Goal: Information Seeking & Learning: Learn about a topic

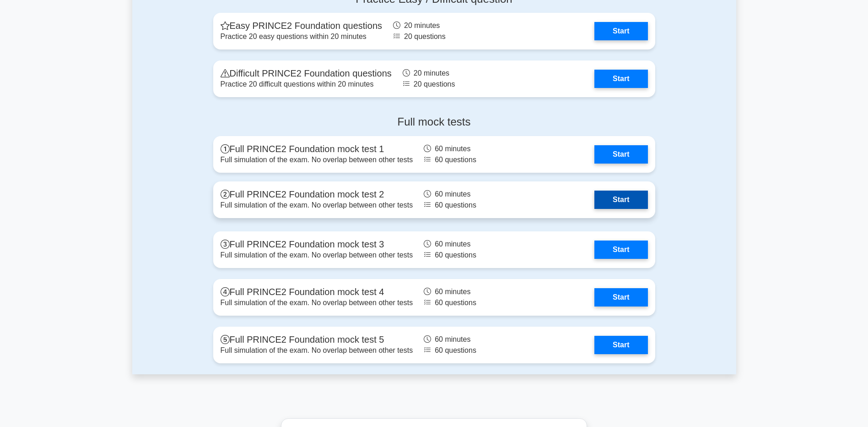
scroll to position [1282, 0]
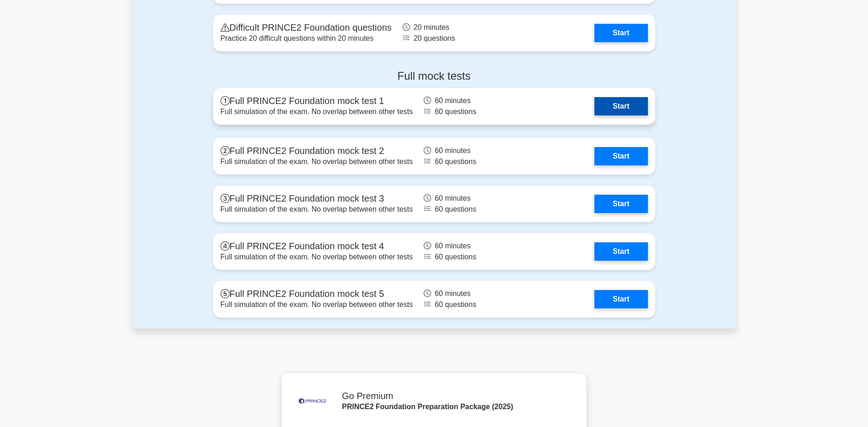
click at [618, 99] on link "Start" at bounding box center [621, 106] width 53 height 18
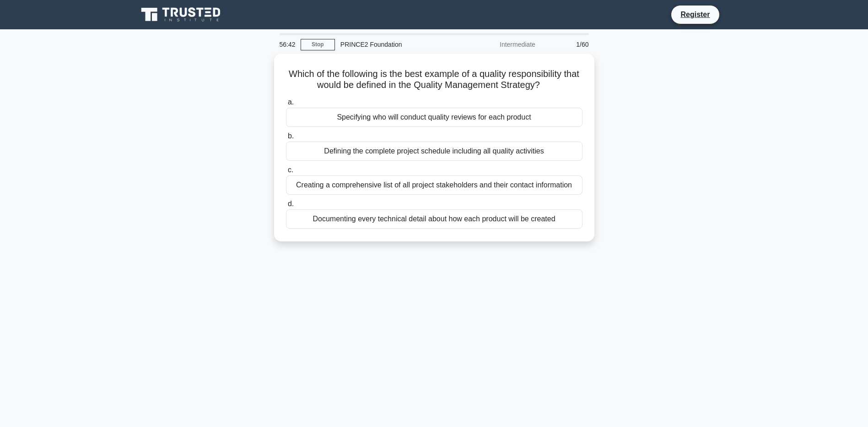
click at [572, 286] on div "56:42 Stop PRINCE2 Foundation Intermediate 1/60 Which of the following is the b…" at bounding box center [434, 262] width 604 height 458
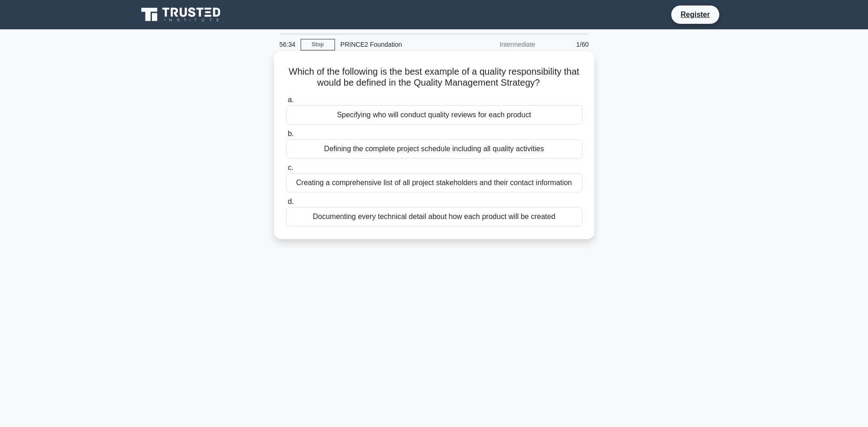
click at [479, 93] on div "a. Specifying who will conduct quality reviews for each product b. Defining the…" at bounding box center [435, 160] width 308 height 136
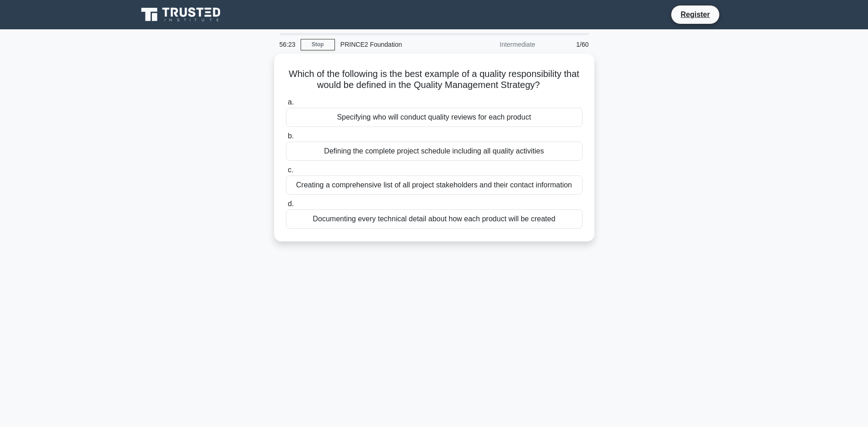
drag, startPoint x: 683, startPoint y: 190, endPoint x: 656, endPoint y: 174, distance: 30.6
click at [683, 190] on div "Which of the following is the best example of a quality responsibility that wou…" at bounding box center [434, 153] width 604 height 199
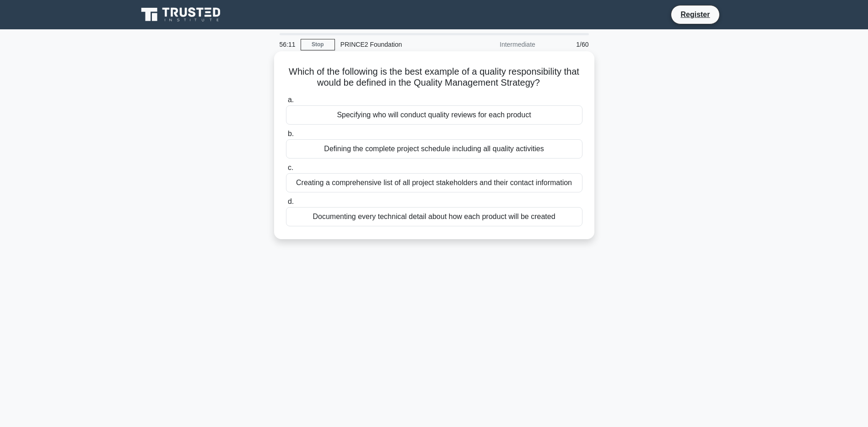
click at [461, 117] on div "Specifying who will conduct quality reviews for each product" at bounding box center [434, 114] width 297 height 19
click at [286, 103] on input "a. Specifying who will conduct quality reviews for each product" at bounding box center [286, 100] width 0 height 6
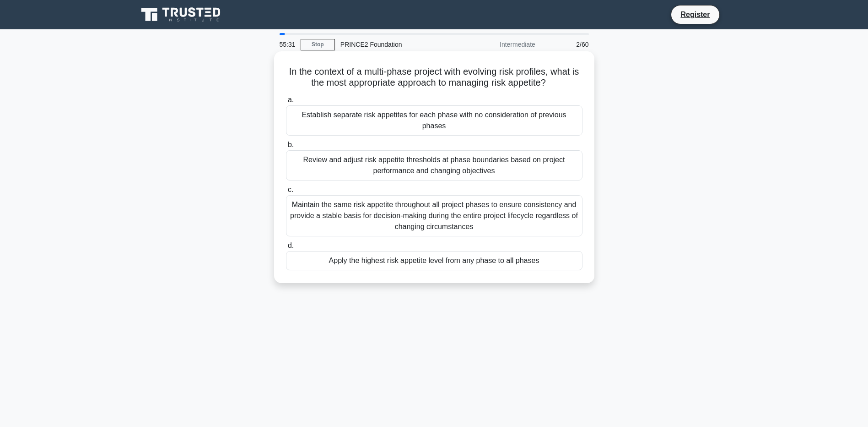
click at [459, 205] on div "Maintain the same risk appetite throughout all project phases to ensure consist…" at bounding box center [434, 215] width 297 height 41
click at [286, 193] on input "c. Maintain the same risk appetite throughout all project phases to ensure cons…" at bounding box center [286, 190] width 0 height 6
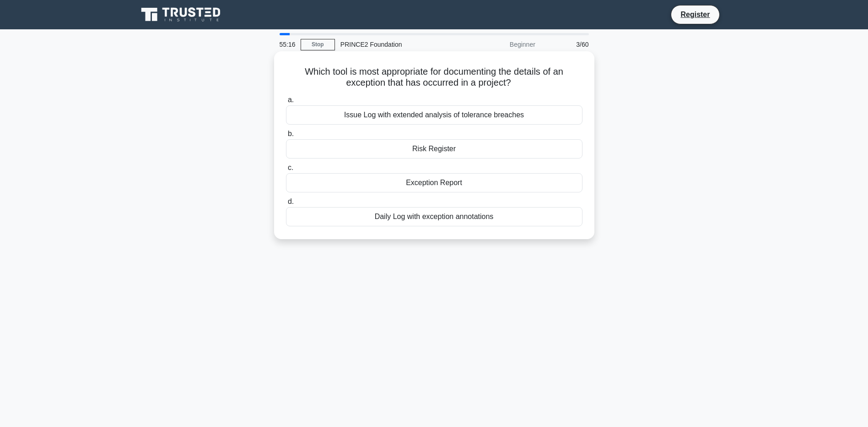
click at [423, 180] on div "Exception Report" at bounding box center [434, 182] width 297 height 19
click at [286, 171] on input "c. Exception Report" at bounding box center [286, 168] width 0 height 6
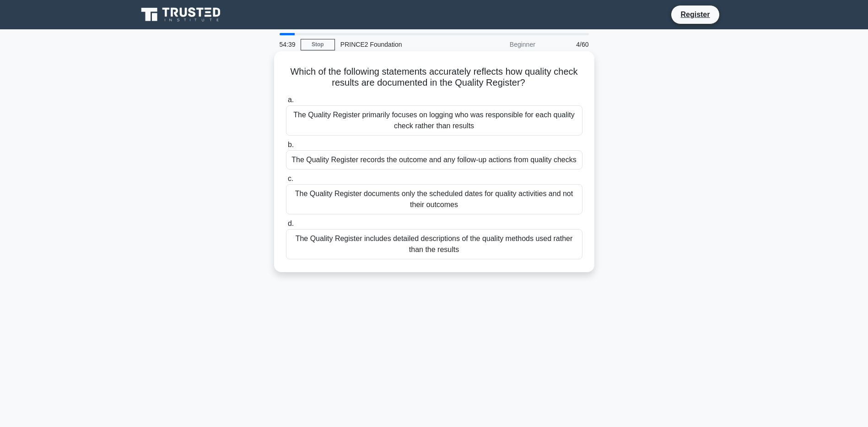
click at [466, 123] on div "The Quality Register primarily focuses on logging who was responsible for each …" at bounding box center [434, 120] width 297 height 30
click at [286, 103] on input "a. The Quality Register primarily focuses on logging who was responsible for ea…" at bounding box center [286, 100] width 0 height 6
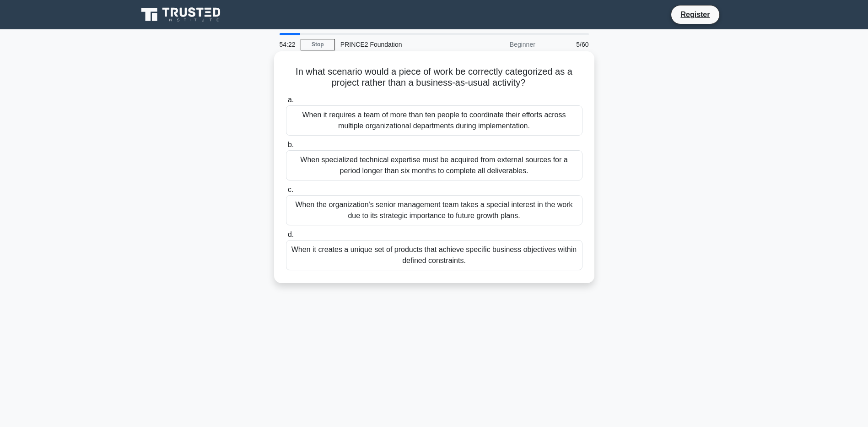
click at [424, 258] on div "When it creates a unique set of products that achieve specific business objecti…" at bounding box center [434, 255] width 297 height 30
click at [286, 238] on input "d. When it creates a unique set of products that achieve specific business obje…" at bounding box center [286, 235] width 0 height 6
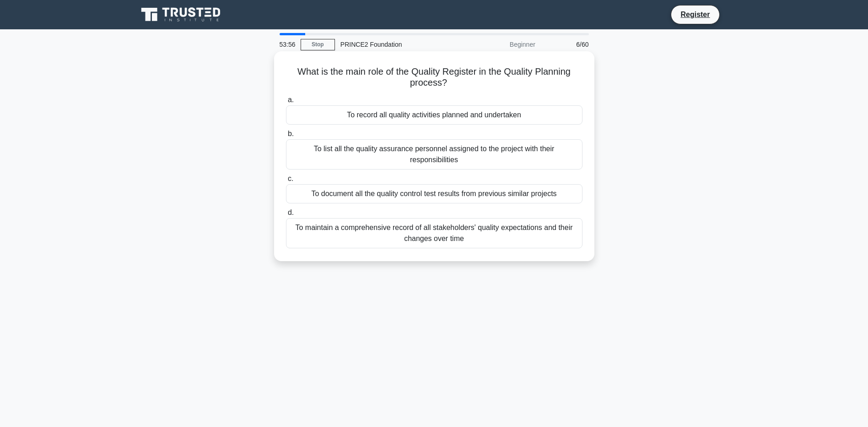
click at [460, 240] on div "To maintain a comprehensive record of all stakeholders' quality expectations an…" at bounding box center [434, 233] width 297 height 30
click at [286, 216] on input "d. To maintain a comprehensive record of all stakeholders' quality expectations…" at bounding box center [286, 213] width 0 height 6
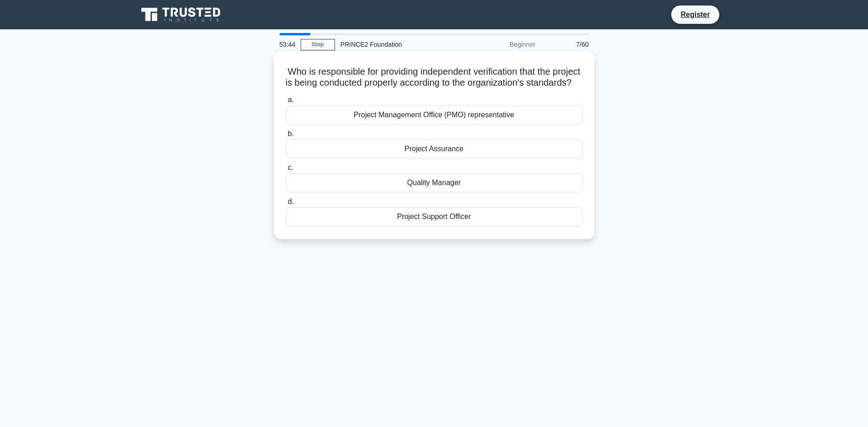
click at [439, 158] on div "Project Assurance" at bounding box center [434, 148] width 297 height 19
click at [286, 137] on input "b. Project Assurance" at bounding box center [286, 134] width 0 height 6
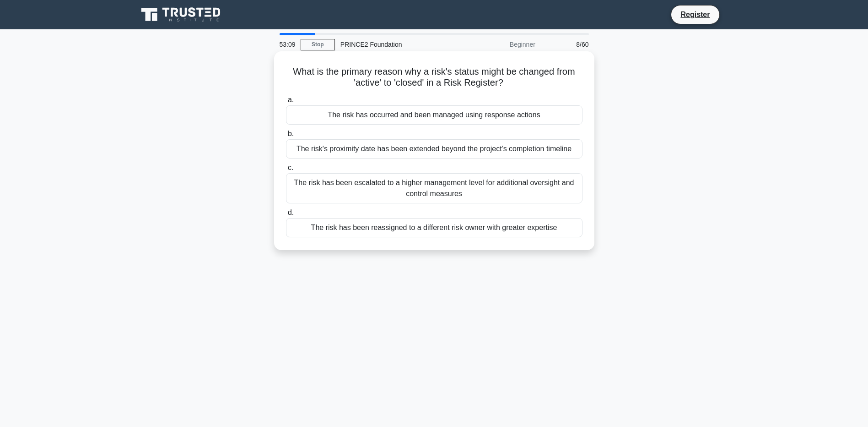
click at [449, 114] on div "The risk has occurred and been managed using response actions" at bounding box center [434, 114] width 297 height 19
click at [286, 103] on input "a. The risk has occurred and been managed using response actions" at bounding box center [286, 100] width 0 height 6
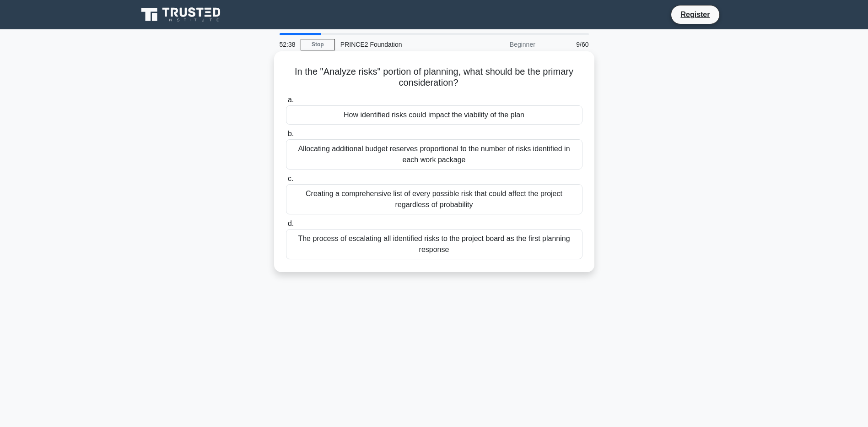
click at [524, 200] on div "Creating a comprehensive list of every possible risk that could affect the proj…" at bounding box center [434, 199] width 297 height 30
click at [286, 182] on input "c. Creating a comprehensive list of every possible risk that could affect the p…" at bounding box center [286, 179] width 0 height 6
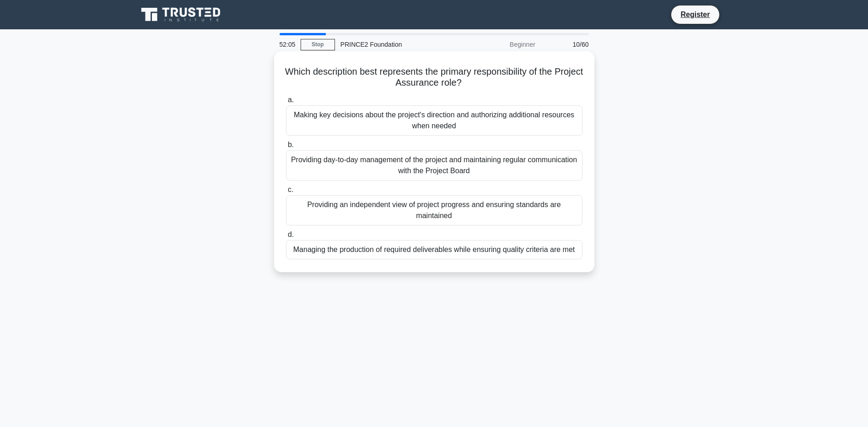
click at [408, 209] on div "Providing an independent view of project progress and ensuring standards are ma…" at bounding box center [434, 210] width 297 height 30
click at [286, 193] on input "c. Providing an independent view of project progress and ensuring standards are…" at bounding box center [286, 190] width 0 height 6
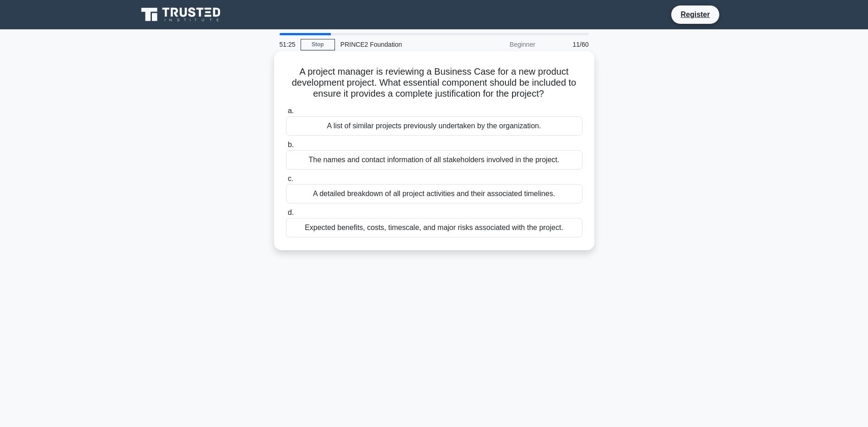
click at [388, 228] on div "Expected benefits, costs, timescale, and major risks associated with the projec…" at bounding box center [434, 227] width 297 height 19
click at [413, 225] on div "Expected benefits, costs, timescale, and major risks associated with the projec…" at bounding box center [434, 227] width 297 height 19
click at [286, 216] on input "d. Expected benefits, costs, timescale, and major risks associated with the pro…" at bounding box center [286, 213] width 0 height 6
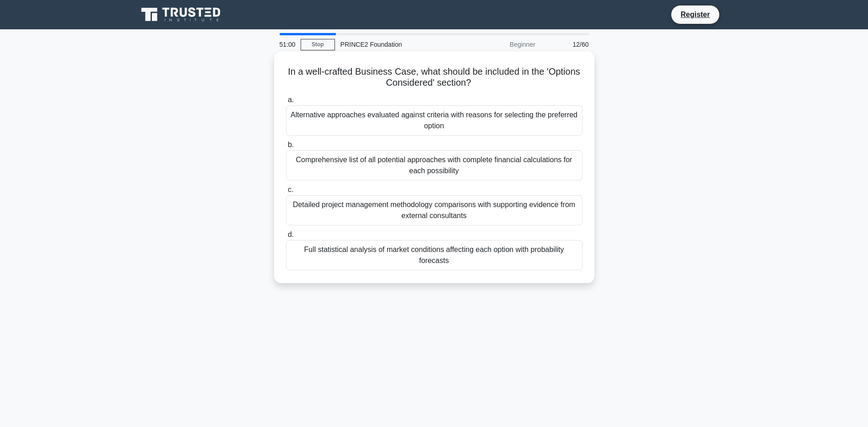
click at [487, 119] on div "Alternative approaches evaluated against criteria with reasons for selecting th…" at bounding box center [434, 120] width 297 height 30
click at [286, 103] on input "a. Alternative approaches evaluated against criteria with reasons for selecting…" at bounding box center [286, 100] width 0 height 6
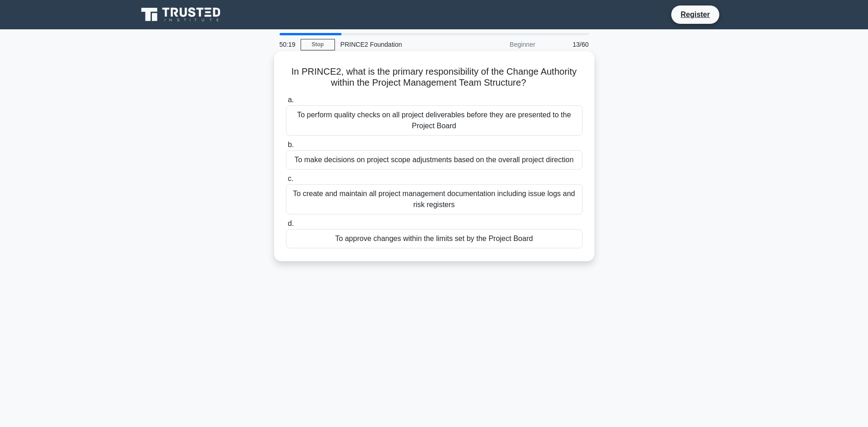
click at [485, 117] on div "To perform quality checks on all project deliverables before they are presented…" at bounding box center [434, 120] width 297 height 30
click at [286, 103] on input "a. To perform quality checks on all project deliverables before they are presen…" at bounding box center [286, 100] width 0 height 6
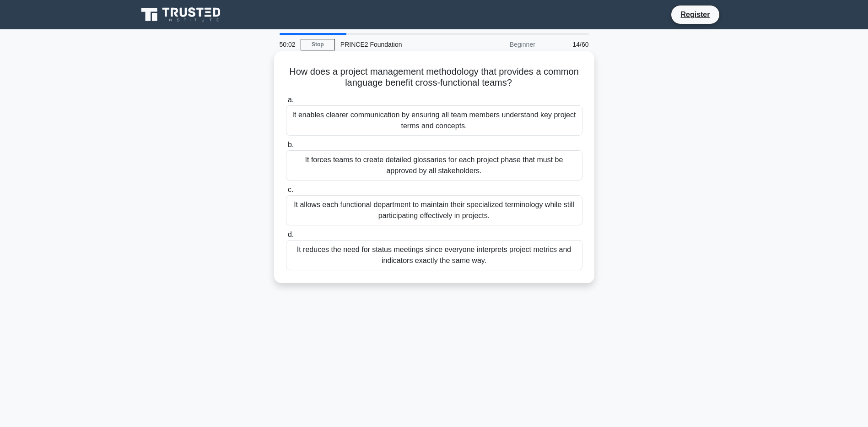
click at [453, 161] on div "It forces teams to create detailed glossaries for each project phase that must …" at bounding box center [434, 165] width 297 height 30
click at [286, 148] on input "b. It forces teams to create detailed glossaries for each project phase that mu…" at bounding box center [286, 145] width 0 height 6
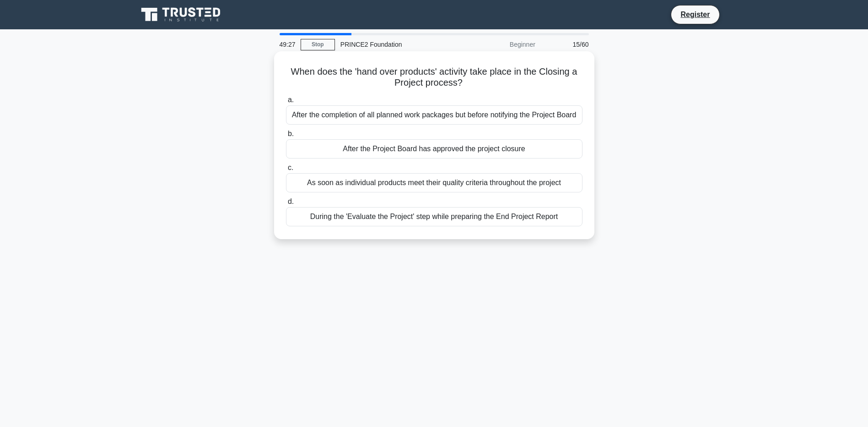
drag, startPoint x: 368, startPoint y: 151, endPoint x: 358, endPoint y: 132, distance: 21.7
click at [358, 132] on label "b. After the Project Board has approved the project closure" at bounding box center [434, 143] width 297 height 30
drag, startPoint x: 358, startPoint y: 132, endPoint x: 355, endPoint y: 116, distance: 16.3
click at [355, 116] on div "After the completion of all planned work packages but before notifying the Proj…" at bounding box center [434, 114] width 297 height 19
click at [286, 103] on input "a. After the completion of all planned work packages but before notifying the P…" at bounding box center [286, 100] width 0 height 6
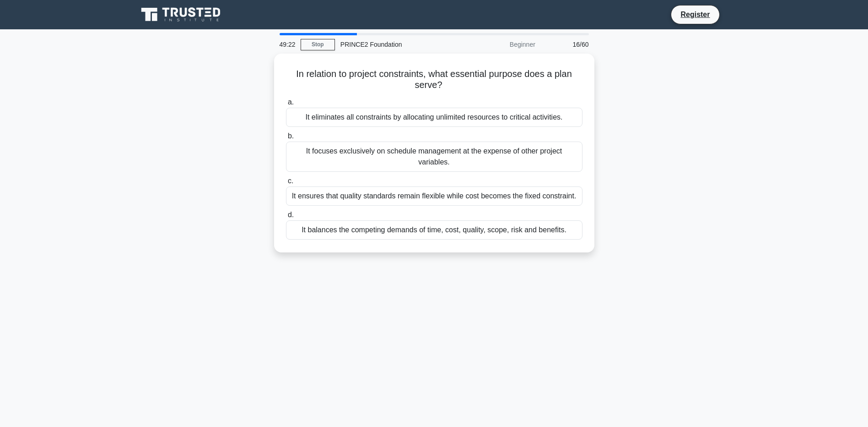
click at [355, 116] on div "It eliminates all constraints by allocating unlimited resources to critical act…" at bounding box center [434, 117] width 297 height 19
click at [286, 105] on input "a. It eliminates all constraints by allocating unlimited resources to critical …" at bounding box center [286, 102] width 0 height 6
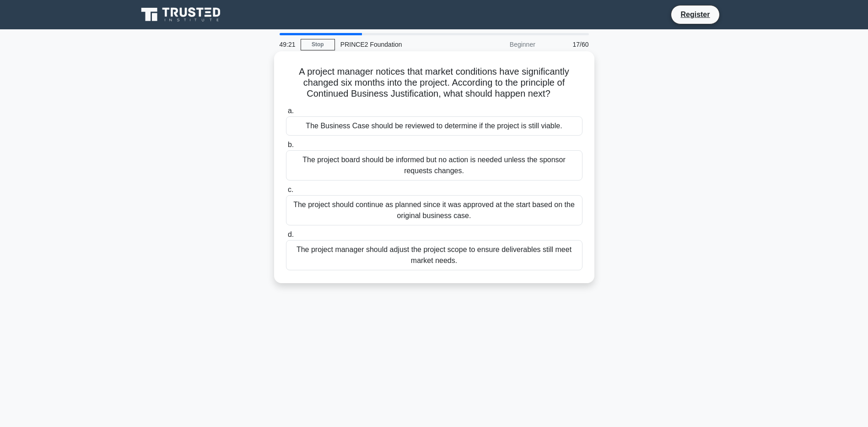
click at [379, 200] on div "The project should continue as planned since it was approved at the start based…" at bounding box center [434, 210] width 297 height 30
click at [286, 193] on input "c. The project should continue as planned since it was approved at the start ba…" at bounding box center [286, 190] width 0 height 6
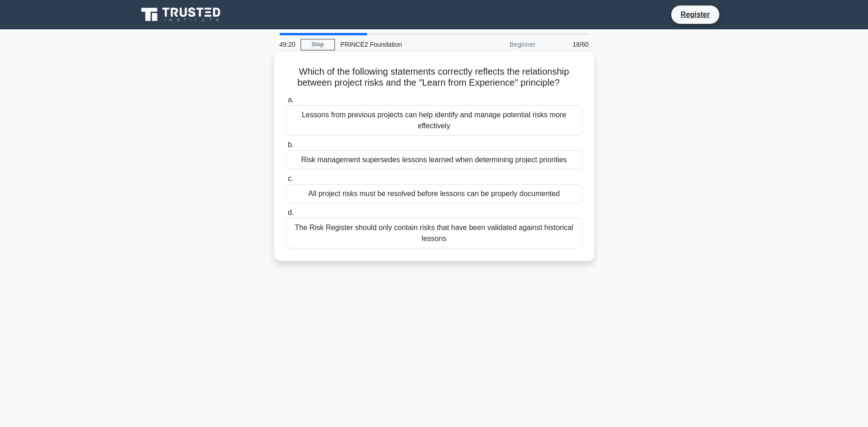
click at [388, 227] on div "The Risk Register should only contain risks that have been validated against hi…" at bounding box center [434, 233] width 297 height 30
click at [286, 216] on input "d. The Risk Register should only contain risks that have been validated against…" at bounding box center [286, 213] width 0 height 6
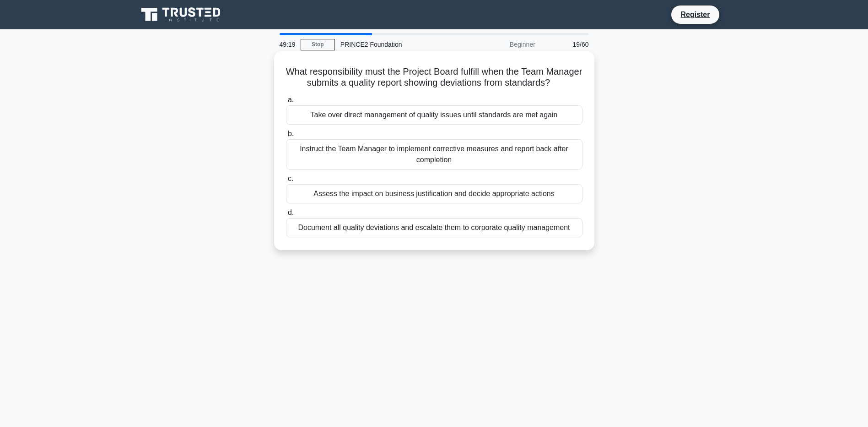
click at [363, 125] on div "Take over direct management of quality issues until standards are met again" at bounding box center [434, 114] width 297 height 19
click at [286, 103] on input "a. Take over direct management of quality issues until standards are met again" at bounding box center [286, 100] width 0 height 6
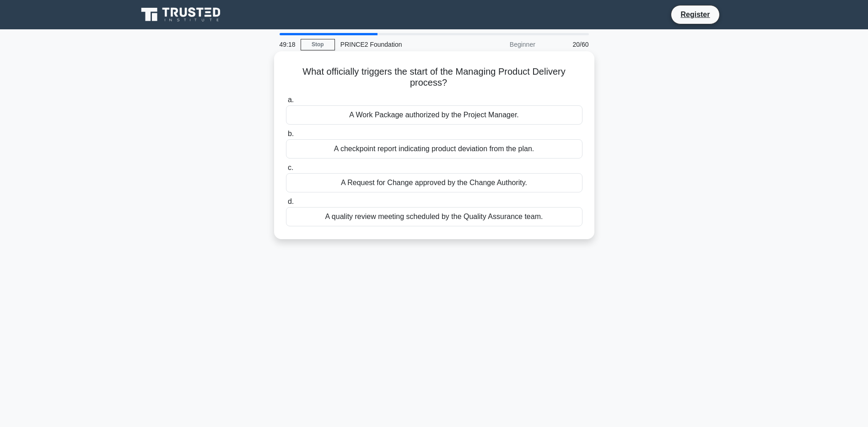
click at [377, 196] on div "a. A Work Package authorized by the Project Manager. b. A checkpoint report ind…" at bounding box center [435, 160] width 308 height 136
click at [377, 189] on div "A Request for Change approved by the Change Authority." at bounding box center [434, 182] width 297 height 19
click at [286, 171] on input "c. A Request for Change approved by the Change Authority." at bounding box center [286, 168] width 0 height 6
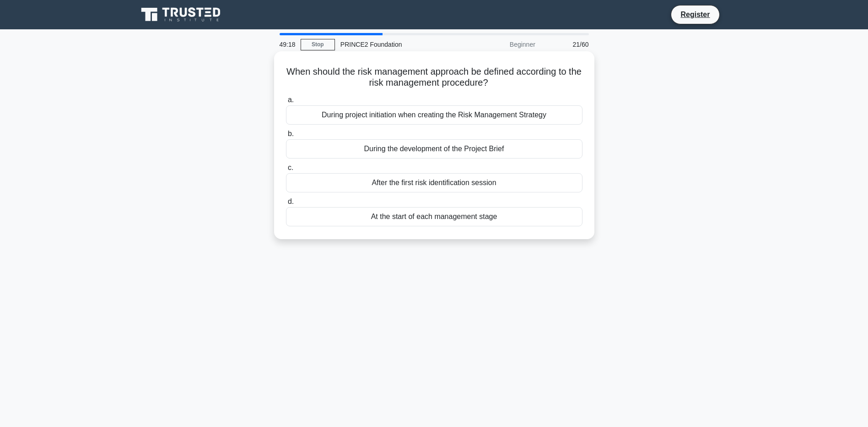
click at [370, 156] on div "During the development of the Project Brief" at bounding box center [434, 148] width 297 height 19
drag, startPoint x: 370, startPoint y: 156, endPoint x: 345, endPoint y: 147, distance: 27.2
click at [345, 147] on div "During the development of the Project Brief" at bounding box center [434, 148] width 297 height 19
click at [286, 137] on input "b. During the development of the Project Brief" at bounding box center [286, 134] width 0 height 6
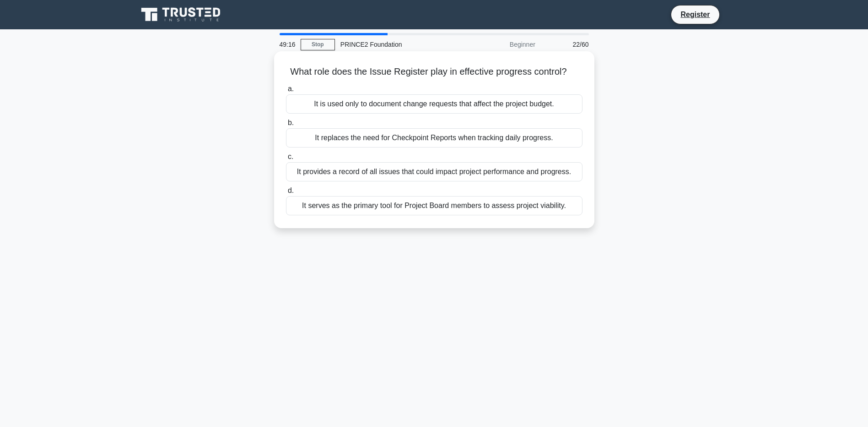
click at [352, 107] on div "It is used only to document change requests that affect the project budget." at bounding box center [434, 103] width 297 height 19
click at [286, 92] on input "a. It is used only to document change requests that affect the project budget." at bounding box center [286, 89] width 0 height 6
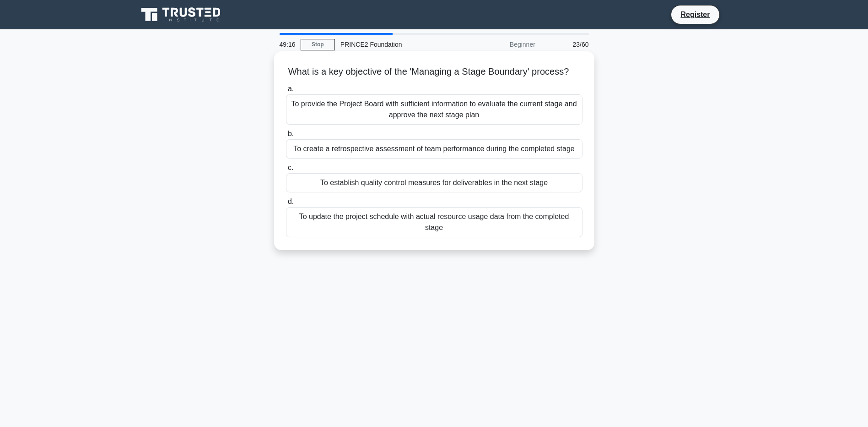
click at [353, 146] on label "b. To create a retrospective assessment of team performance during the complete…" at bounding box center [434, 143] width 297 height 30
click at [286, 137] on input "b. To create a retrospective assessment of team performance during the complete…" at bounding box center [286, 134] width 0 height 6
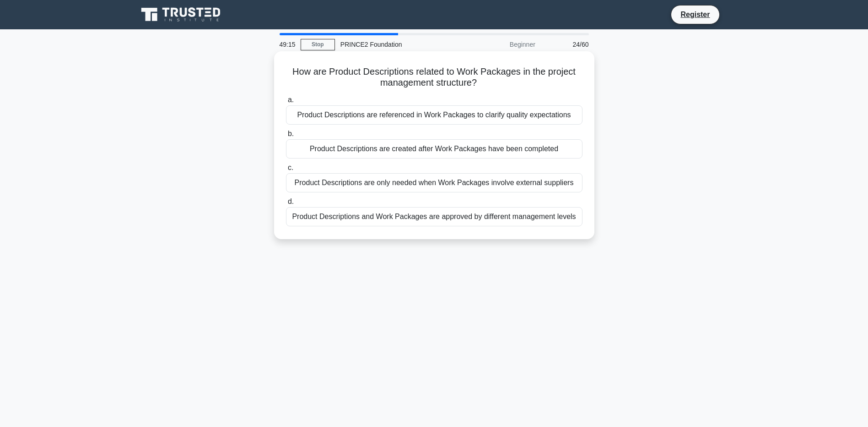
click at [352, 151] on div "Product Descriptions are created after Work Packages have been completed" at bounding box center [434, 148] width 297 height 19
click at [286, 137] on input "b. Product Descriptions are created after Work Packages have been completed" at bounding box center [286, 134] width 0 height 6
click at [351, 153] on div "Team Plans first, followed by Stage Plans, then the Project Plan is compiled" at bounding box center [434, 148] width 297 height 19
click at [375, 151] on div "Team Plans first, followed by Stage Plans, then the Project Plan is compiled" at bounding box center [434, 148] width 297 height 19
click at [286, 137] on input "b. Team Plans first, followed by Stage Plans, then the Project Plan is compiled" at bounding box center [286, 134] width 0 height 6
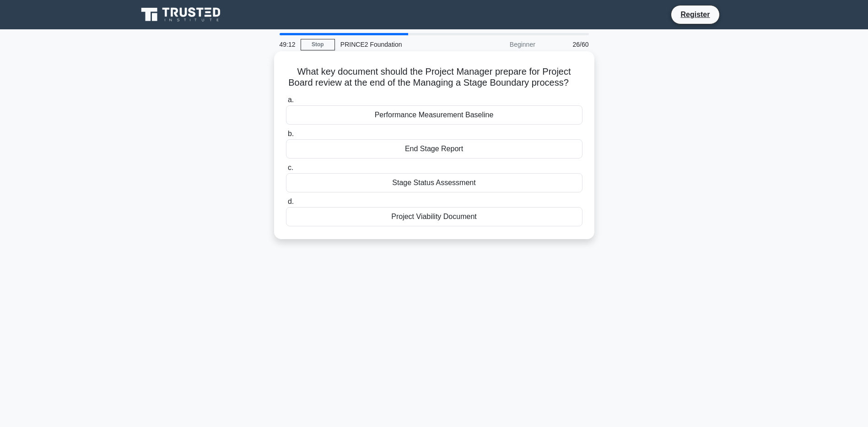
click at [407, 184] on div "Stage Status Assessment" at bounding box center [434, 182] width 297 height 19
click at [286, 171] on input "c. Stage Status Assessment" at bounding box center [286, 168] width 0 height 6
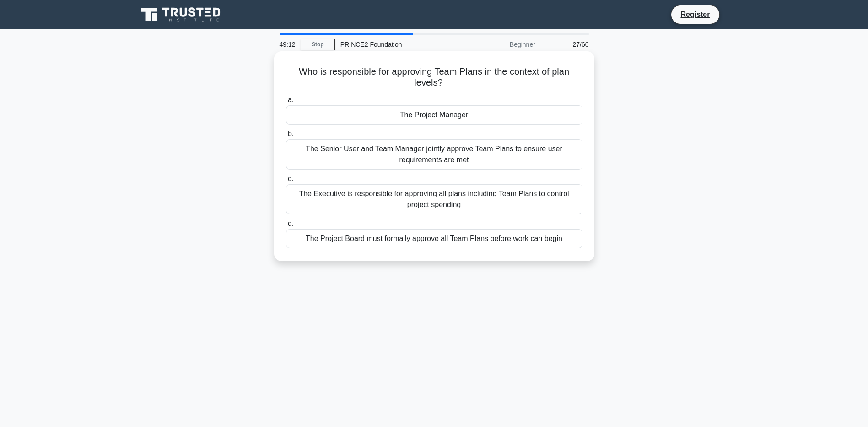
click at [419, 235] on div "The Project Board must formally approve all Team Plans before work can begin" at bounding box center [434, 238] width 297 height 19
click at [286, 227] on input "d. The Project Board must formally approve all Team Plans before work can begin" at bounding box center [286, 224] width 0 height 6
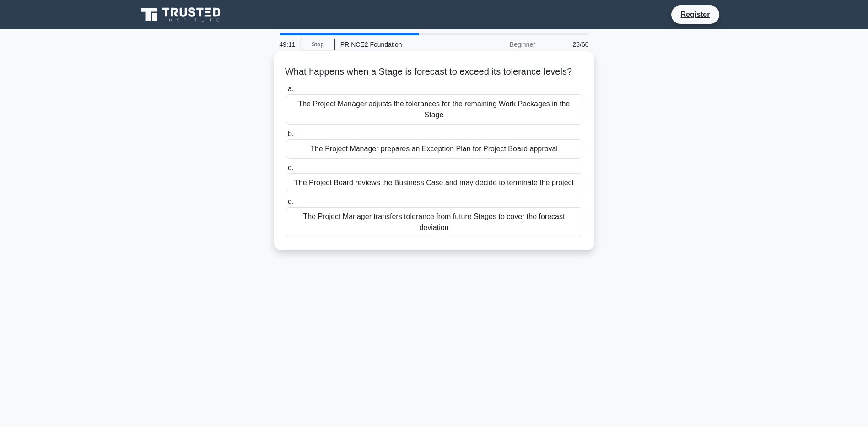
click at [407, 188] on div "The Project Board reviews the Business Case and may decide to terminate the pro…" at bounding box center [434, 182] width 297 height 19
click at [286, 171] on input "c. The Project Board reviews the Business Case and may decide to terminate the …" at bounding box center [286, 168] width 0 height 6
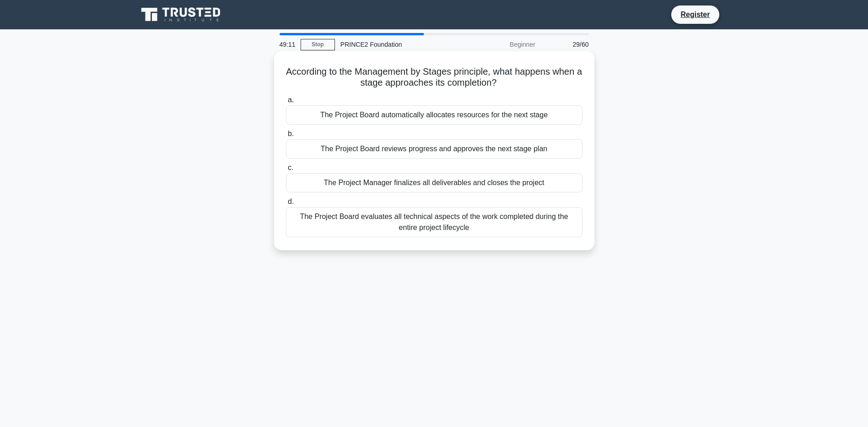
click at [397, 158] on div "The Project Board reviews progress and approves the next stage plan" at bounding box center [434, 148] width 297 height 19
click at [286, 137] on input "b. The Project Board reviews progress and approves the next stage plan" at bounding box center [286, 134] width 0 height 6
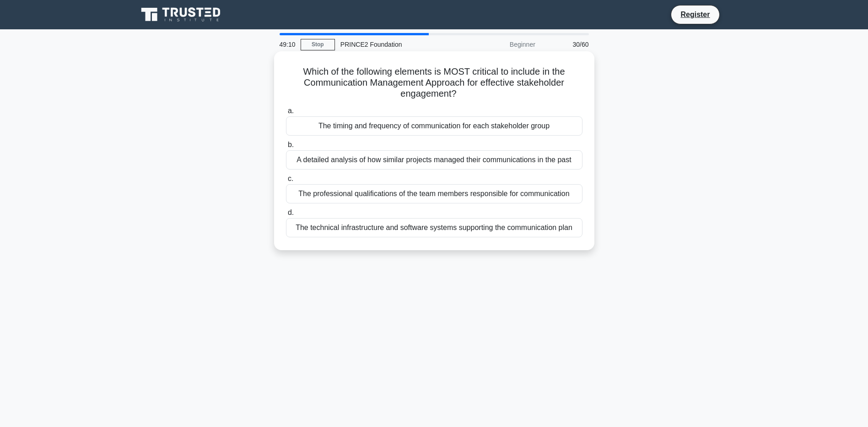
click at [386, 141] on label "b. A detailed analysis of how similar projects managed their communications in …" at bounding box center [434, 154] width 297 height 30
click at [286, 142] on input "b. A detailed analysis of how similar projects managed their communications in …" at bounding box center [286, 145] width 0 height 6
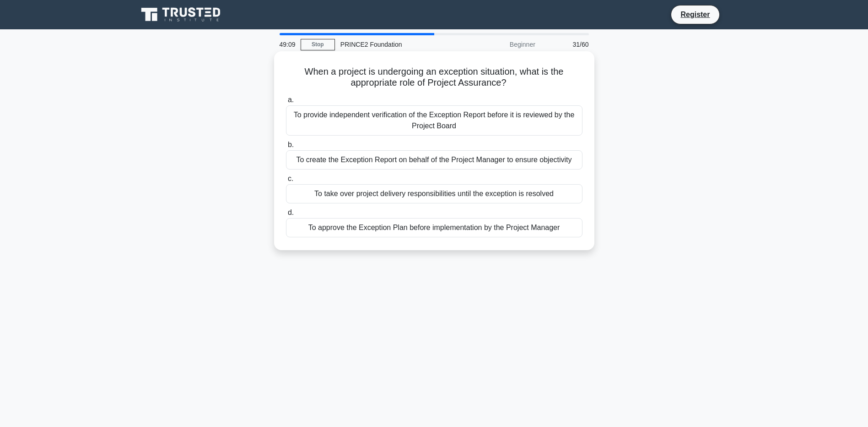
click at [368, 123] on div "To provide independent verification of the Exception Report before it is review…" at bounding box center [434, 120] width 297 height 30
click at [286, 103] on input "a. To provide independent verification of the Exception Report before it is rev…" at bounding box center [286, 100] width 0 height 6
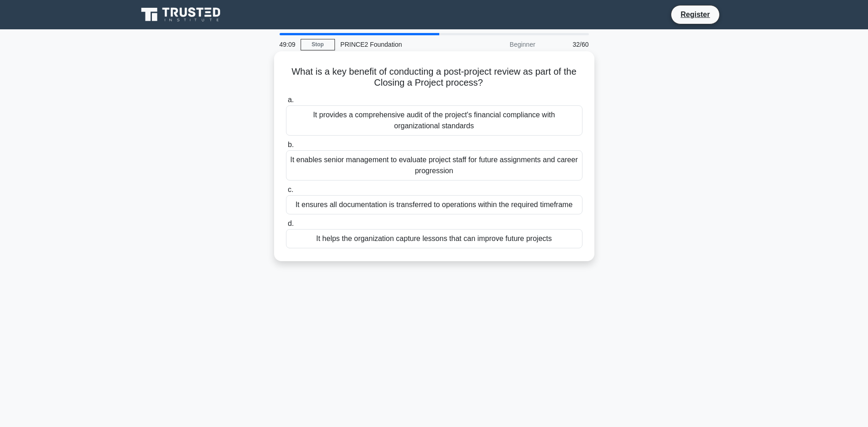
click at [376, 188] on label "c. It ensures all documentation is transferred to operations within the require…" at bounding box center [434, 199] width 297 height 30
click at [286, 188] on input "c. It ensures all documentation is transferred to operations within the require…" at bounding box center [286, 190] width 0 height 6
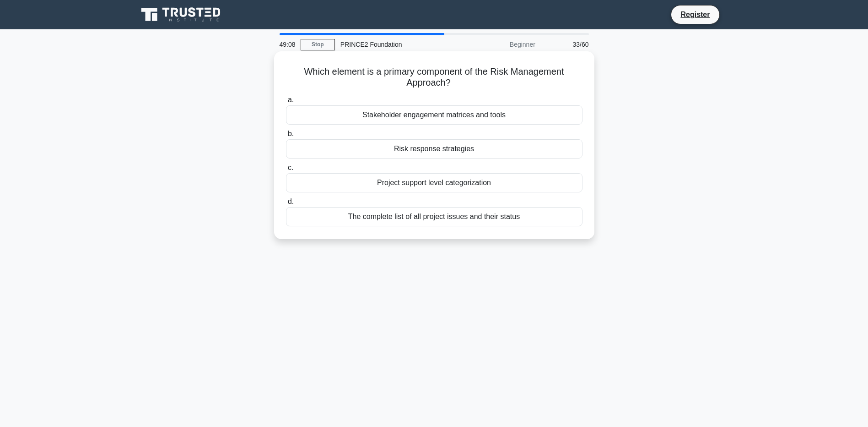
click at [379, 220] on div "The complete list of all project issues and their status" at bounding box center [434, 216] width 297 height 19
click at [286, 205] on input "d. The complete list of all project issues and their status" at bounding box center [286, 202] width 0 height 6
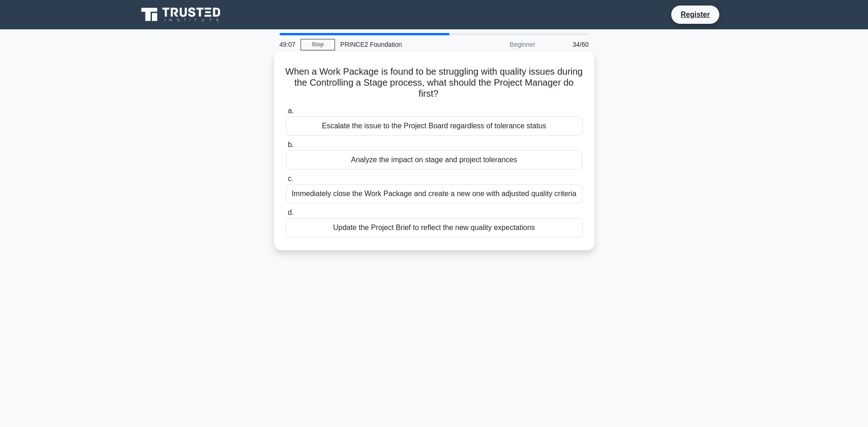
click at [368, 146] on label "b. Analyze the impact on stage and project tolerances" at bounding box center [434, 154] width 297 height 30
click at [286, 146] on input "b. Analyze the impact on stage and project tolerances" at bounding box center [286, 145] width 0 height 6
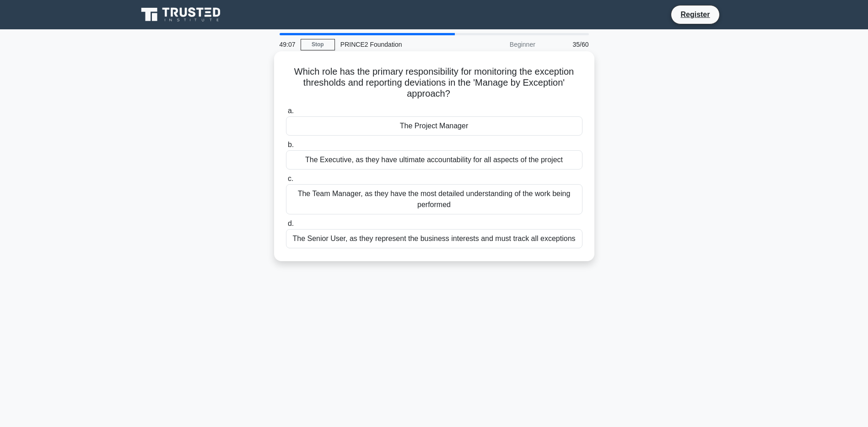
click at [361, 127] on div "The Project Manager" at bounding box center [434, 125] width 297 height 19
click at [286, 114] on input "a. The Project Manager" at bounding box center [286, 111] width 0 height 6
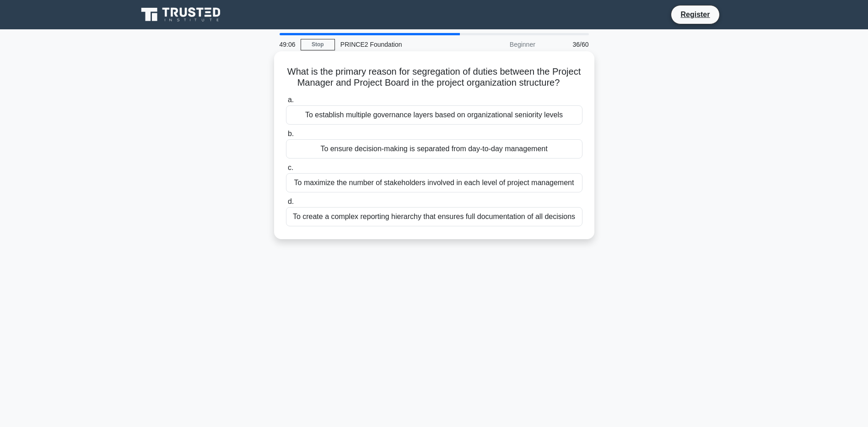
click at [372, 192] on div "To maximize the number of stakeholders involved in each level of project manage…" at bounding box center [434, 182] width 297 height 19
click at [286, 171] on input "c. To maximize the number of stakeholders involved in each level of project man…" at bounding box center [286, 168] width 0 height 6
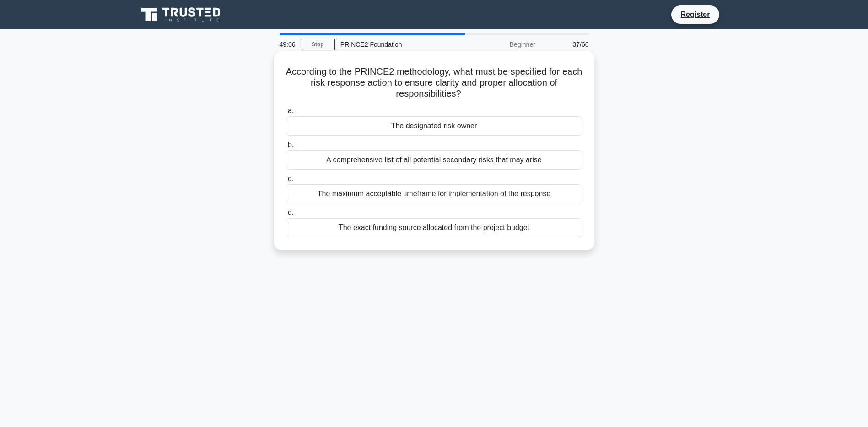
click at [378, 237] on div "The exact funding source allocated from the project budget" at bounding box center [434, 227] width 297 height 19
click at [286, 216] on input "d. The exact funding source allocated from the project budget" at bounding box center [286, 213] width 0 height 6
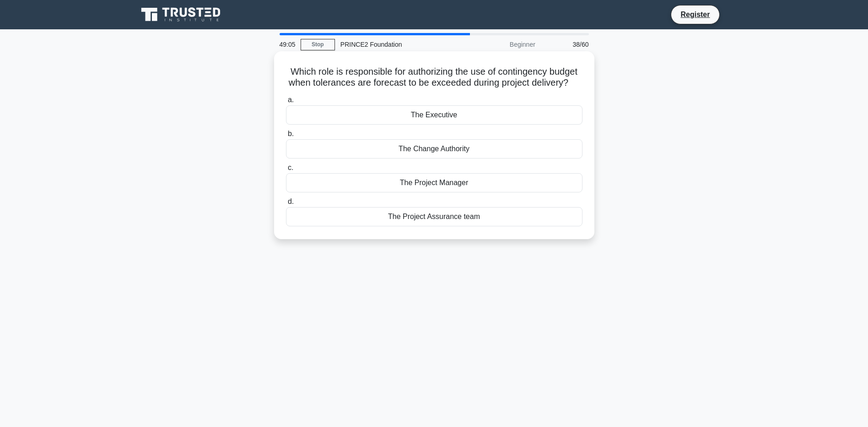
click at [380, 125] on div "The Executive" at bounding box center [434, 114] width 297 height 19
click at [286, 103] on input "a. The Executive" at bounding box center [286, 100] width 0 height 6
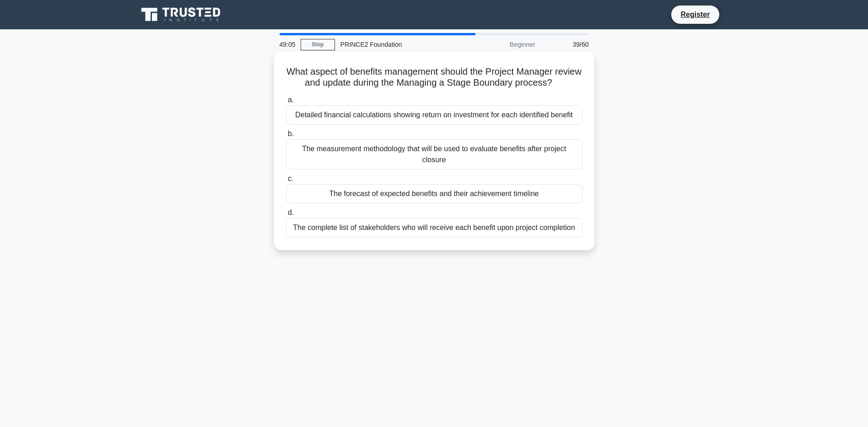
click at [379, 125] on div "a. Detailed financial calculations showing return on investment for each identi…" at bounding box center [435, 165] width 308 height 146
click at [380, 119] on div "Detailed financial calculations showing return on investment for each identifie…" at bounding box center [434, 114] width 297 height 19
click at [286, 103] on input "a. Detailed financial calculations showing return on investment for each identi…" at bounding box center [286, 100] width 0 height 6
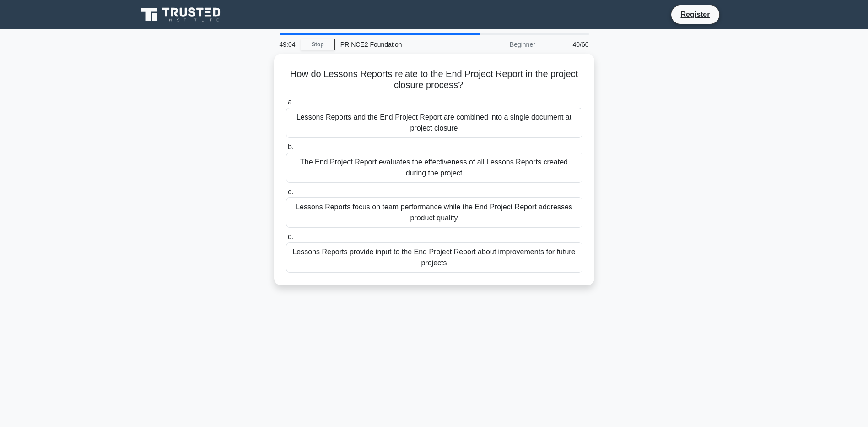
click at [380, 119] on div "Lessons Reports and the End Project Report are combined into a single document …" at bounding box center [434, 123] width 297 height 30
click at [286, 105] on input "a. Lessons Reports and the End Project Report are combined into a single docume…" at bounding box center [286, 102] width 0 height 6
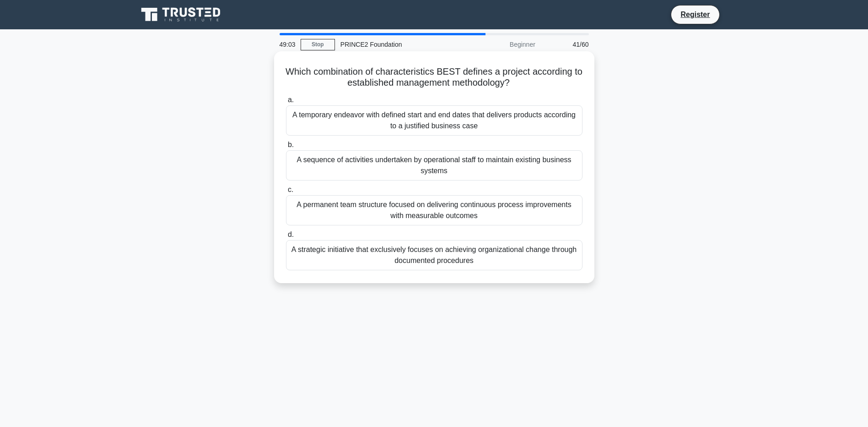
click at [374, 163] on div "A sequence of activities undertaken by operational staff to maintain existing b…" at bounding box center [434, 165] width 297 height 30
click at [286, 148] on input "b. A sequence of activities undertaken by operational staff to maintain existin…" at bounding box center [286, 145] width 0 height 6
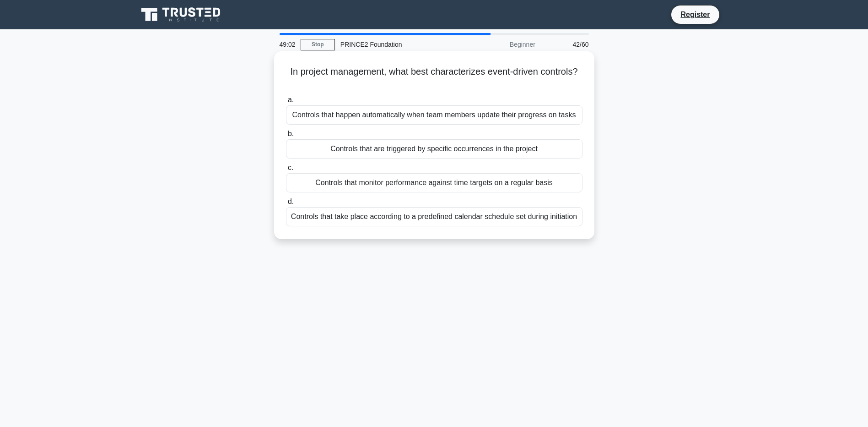
click at [380, 149] on div "Controls that are triggered by specific occurrences in the project" at bounding box center [434, 148] width 297 height 19
click at [286, 137] on input "b. Controls that are triggered by specific occurrences in the project" at bounding box center [286, 134] width 0 height 6
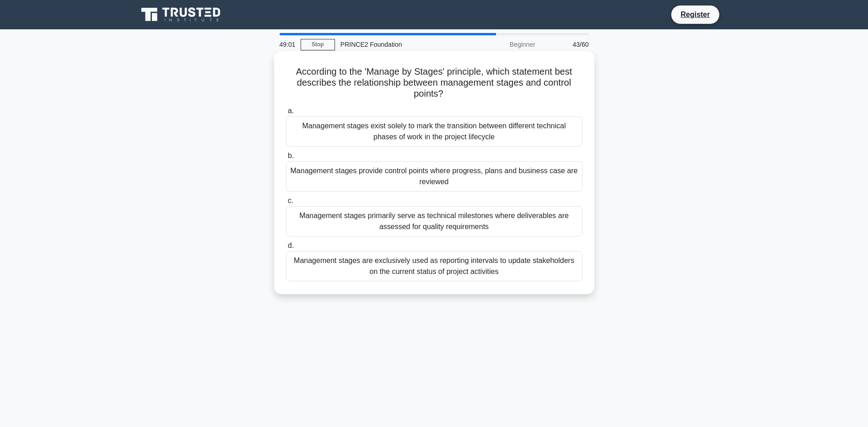
click at [393, 227] on div "Management stages primarily serve as technical milestones where deliverables ar…" at bounding box center [434, 221] width 297 height 30
click at [286, 204] on input "c. Management stages primarily serve as technical milestones where deliverables…" at bounding box center [286, 201] width 0 height 6
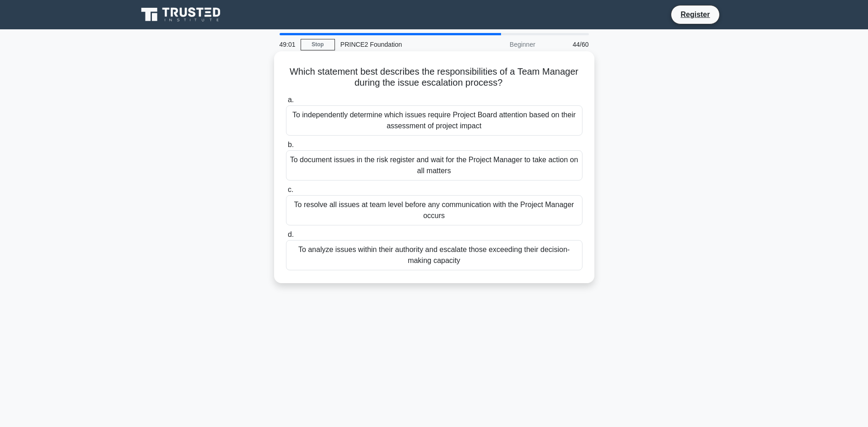
click at [392, 241] on div "To analyze issues within their authority and escalate those exceeding their dec…" at bounding box center [434, 255] width 297 height 30
click at [286, 238] on input "d. To analyze issues within their authority and escalate those exceeding their …" at bounding box center [286, 235] width 0 height 6
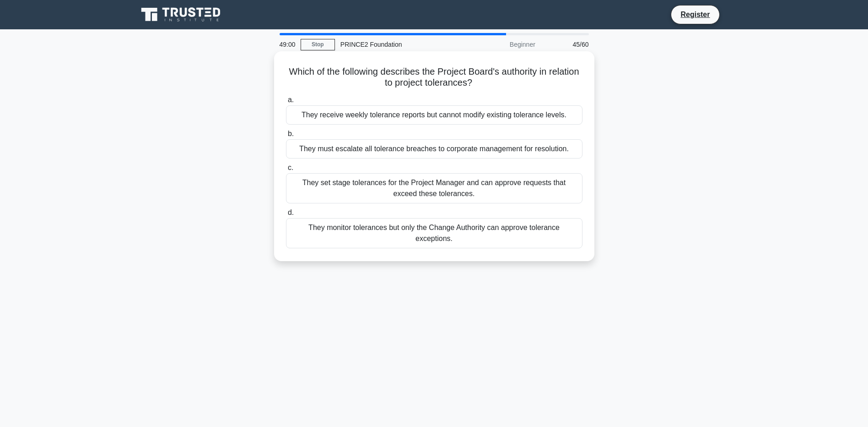
click at [390, 237] on div "They monitor tolerances but only the Change Authority can approve tolerance exc…" at bounding box center [434, 233] width 297 height 30
click at [286, 216] on input "d. They monitor tolerances but only the Change Authority can approve tolerance …" at bounding box center [286, 213] width 0 height 6
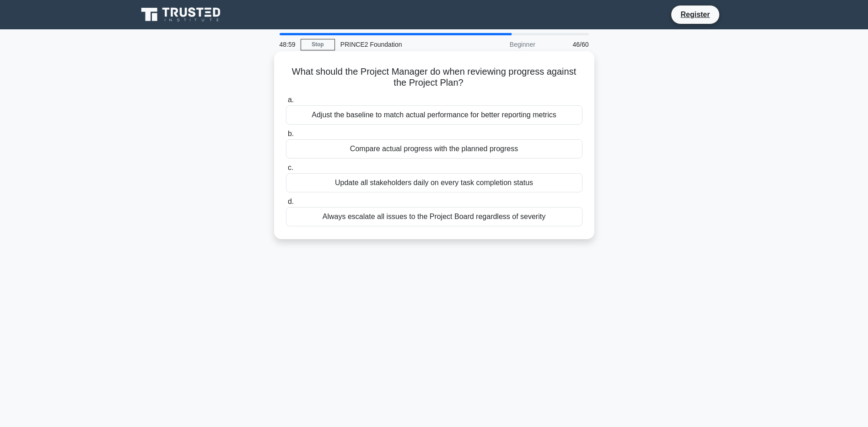
click at [389, 220] on div "Always escalate all issues to the Project Board regardless of severity" at bounding box center [434, 216] width 297 height 19
click at [286, 205] on input "d. Always escalate all issues to the Project Board regardless of severity" at bounding box center [286, 202] width 0 height 6
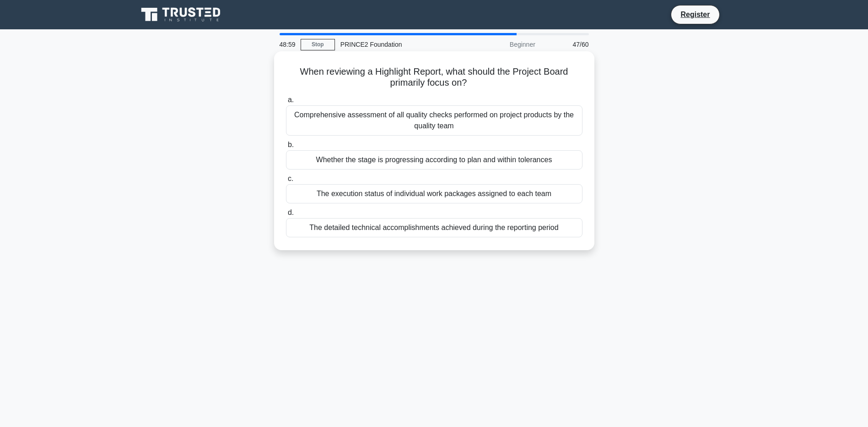
drag, startPoint x: 385, startPoint y: 178, endPoint x: 383, endPoint y: 174, distance: 4.7
click at [383, 174] on label "c. The execution status of individual work packages assigned to each team" at bounding box center [434, 188] width 297 height 30
click at [286, 176] on input "c. The execution status of individual work packages assigned to each team" at bounding box center [286, 179] width 0 height 6
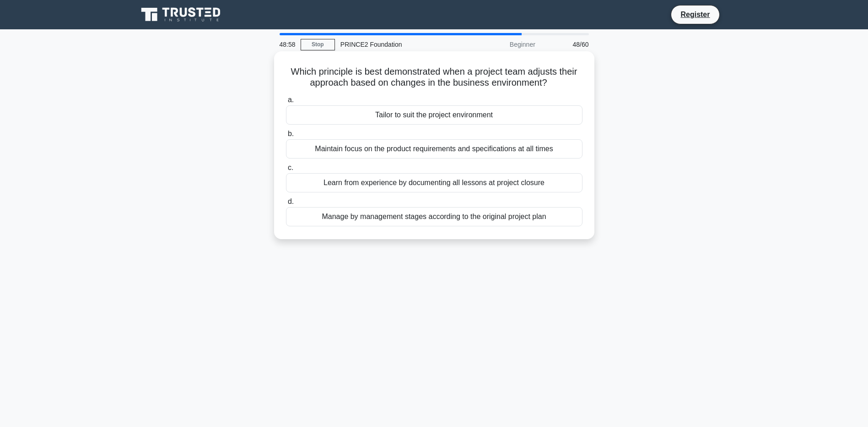
click at [380, 148] on div "Maintain focus on the product requirements and specifications at all times" at bounding box center [434, 148] width 297 height 19
click at [286, 137] on input "b. Maintain focus on the product requirements and specifications at all times" at bounding box center [286, 134] width 0 height 6
click at [381, 121] on div "To serve as the primary method for categorizing risks in the risk register" at bounding box center [434, 114] width 297 height 19
click at [286, 103] on input "a. To serve as the primary method for categorizing risks in the risk register" at bounding box center [286, 100] width 0 height 6
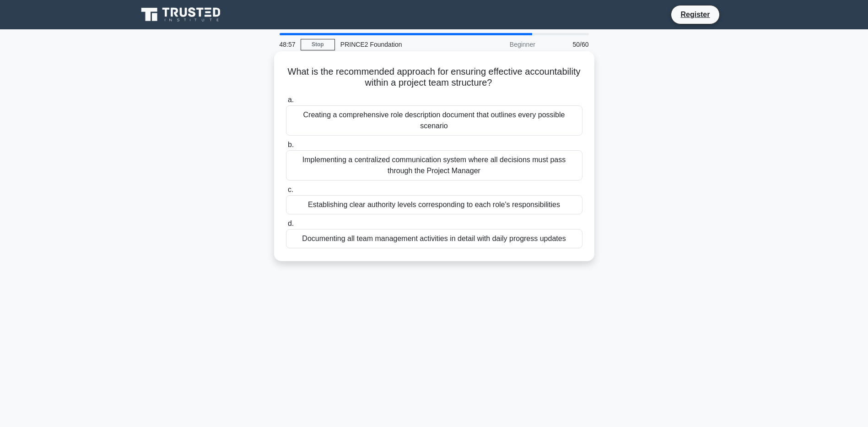
click at [373, 156] on div "Implementing a centralized communication system where all decisions must pass t…" at bounding box center [434, 165] width 297 height 30
click at [286, 148] on input "b. Implementing a centralized communication system where all decisions must pas…" at bounding box center [286, 145] width 0 height 6
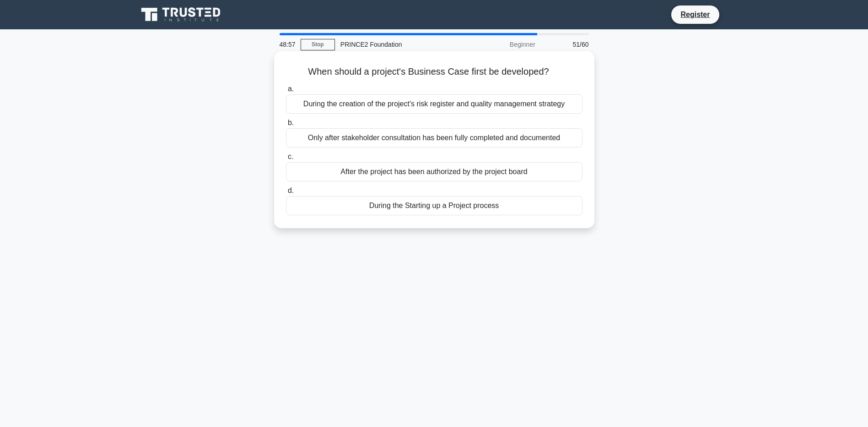
click at [364, 185] on div "a. During the creation of the project's risk register and quality management st…" at bounding box center [435, 149] width 308 height 136
click at [369, 205] on div "During the Starting up a Project process" at bounding box center [434, 205] width 297 height 19
click at [286, 194] on input "d. During the Starting up a Project process" at bounding box center [286, 191] width 0 height 6
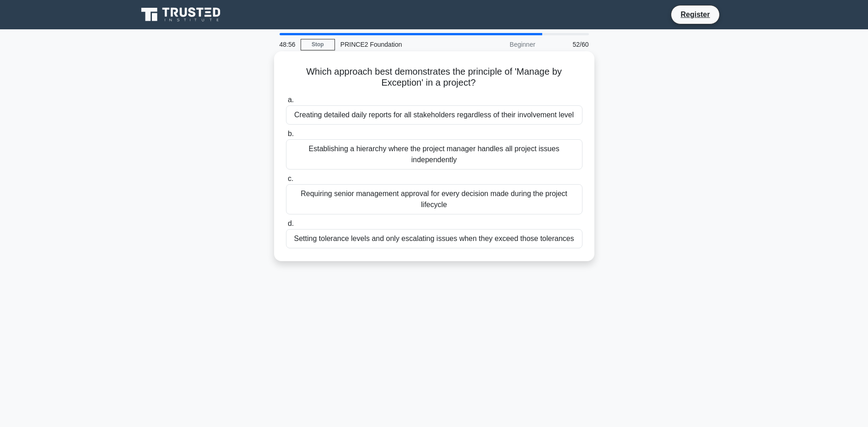
click at [377, 152] on div "Establishing a hierarchy where the project manager handles all project issues i…" at bounding box center [434, 154] width 297 height 30
click at [286, 137] on input "b. Establishing a hierarchy where the project manager handles all project issue…" at bounding box center [286, 134] width 0 height 6
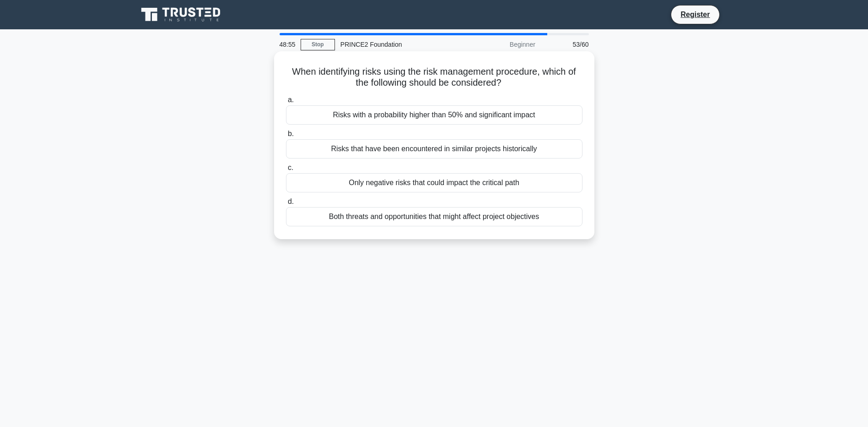
click at [385, 189] on div "Only negative risks that could impact the critical path" at bounding box center [434, 182] width 297 height 19
click at [286, 171] on input "c. Only negative risks that could impact the critical path" at bounding box center [286, 168] width 0 height 6
click at [384, 214] on div "Throughout the project when new risks are identified" at bounding box center [434, 216] width 297 height 19
click at [286, 205] on input "d. Throughout the project when new risks are identified" at bounding box center [286, 202] width 0 height 6
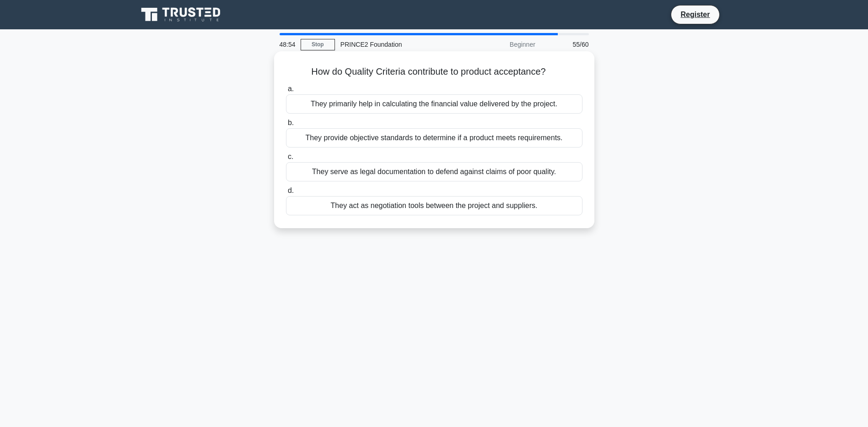
click at [378, 137] on div "They provide objective standards to determine if a product meets requirements." at bounding box center [434, 137] width 297 height 19
click at [286, 126] on input "b. They provide objective standards to determine if a product meets requirement…" at bounding box center [286, 123] width 0 height 6
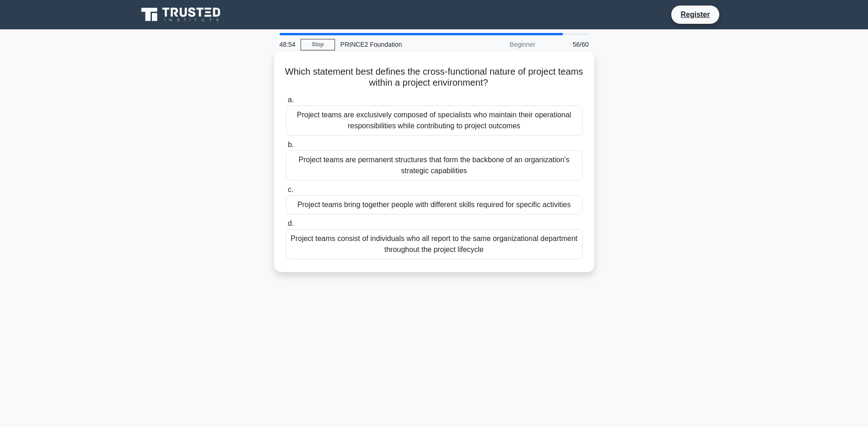
click at [379, 173] on div "Project teams are permanent structures that form the backbone of an organizatio…" at bounding box center [434, 165] width 297 height 30
click at [286, 148] on input "b. Project teams are permanent structures that form the backbone of an organiza…" at bounding box center [286, 145] width 0 height 6
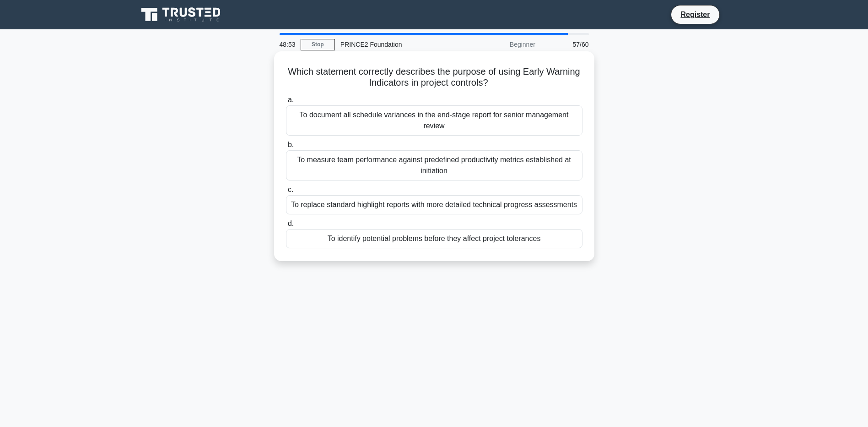
click at [380, 212] on div "To replace standard highlight reports with more detailed technical progress ass…" at bounding box center [434, 204] width 297 height 19
click at [286, 193] on input "c. To replace standard highlight reports with more detailed technical progress …" at bounding box center [286, 190] width 0 height 6
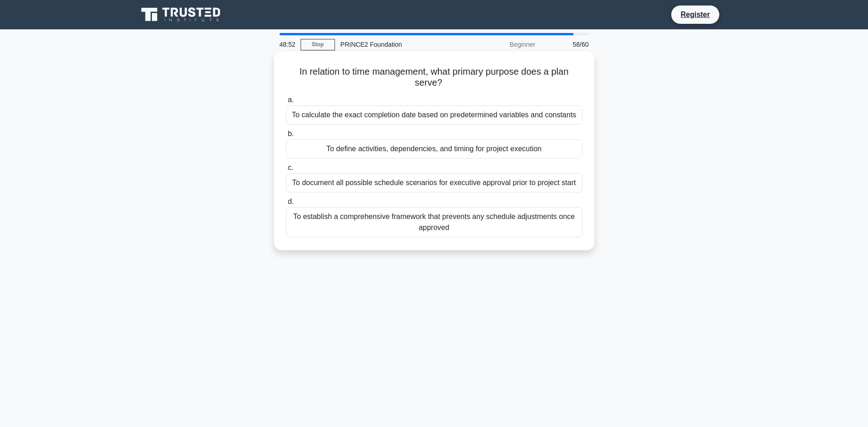
click at [390, 137] on label "b. To define activities, dependencies, and timing for project execution" at bounding box center [434, 143] width 297 height 30
click at [286, 137] on input "b. To define activities, dependencies, and timing for project execution" at bounding box center [286, 134] width 0 height 6
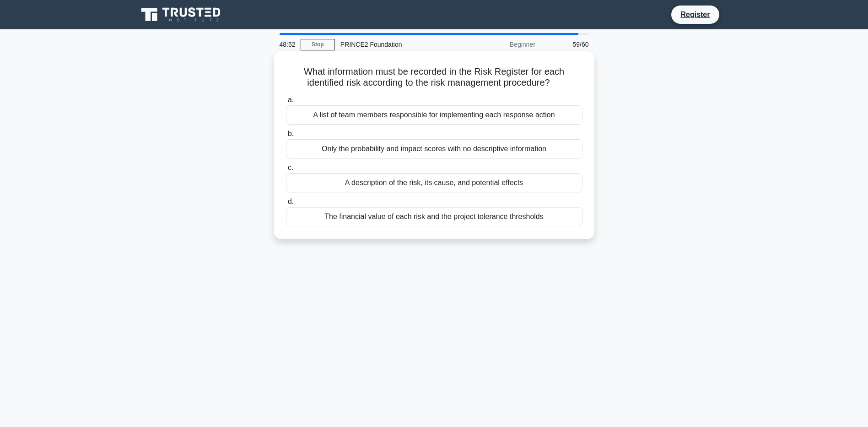
click at [391, 121] on div "A list of team members responsible for implementing each response action" at bounding box center [434, 114] width 297 height 19
click at [286, 103] on input "a. A list of team members responsible for implementing each response action" at bounding box center [286, 100] width 0 height 6
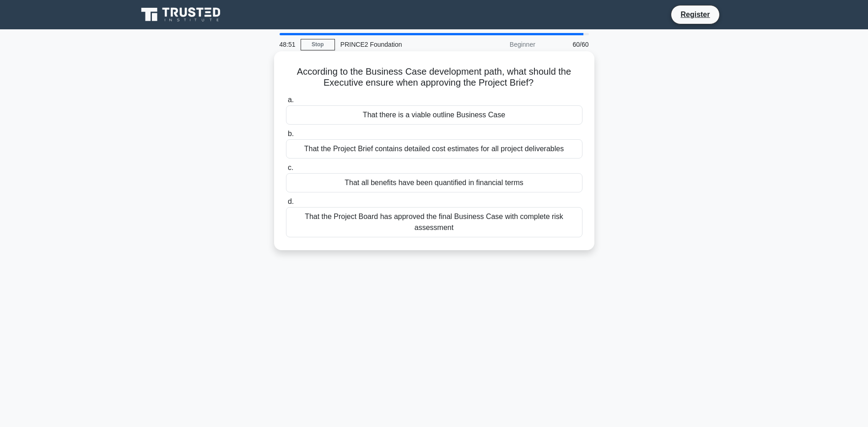
click at [388, 174] on div "That all benefits have been quantified in financial terms" at bounding box center [434, 182] width 297 height 19
click at [286, 171] on input "c. That all benefits have been quantified in financial terms" at bounding box center [286, 168] width 0 height 6
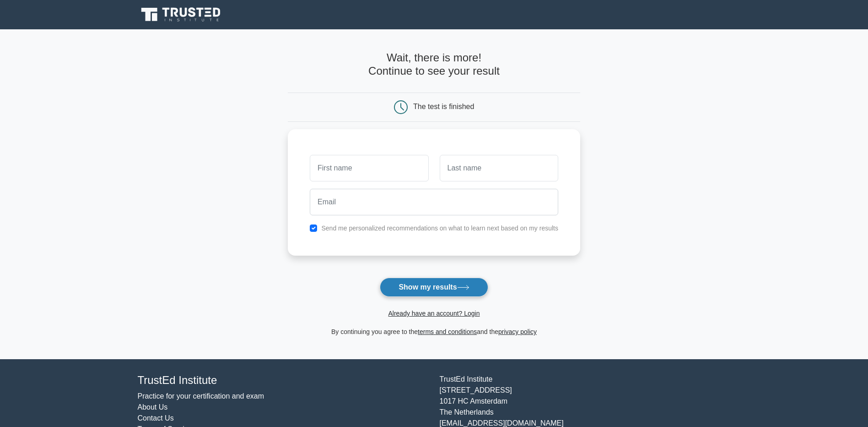
click at [431, 285] on button "Show my results" at bounding box center [434, 286] width 108 height 19
click at [360, 175] on input "text" at bounding box center [369, 165] width 119 height 27
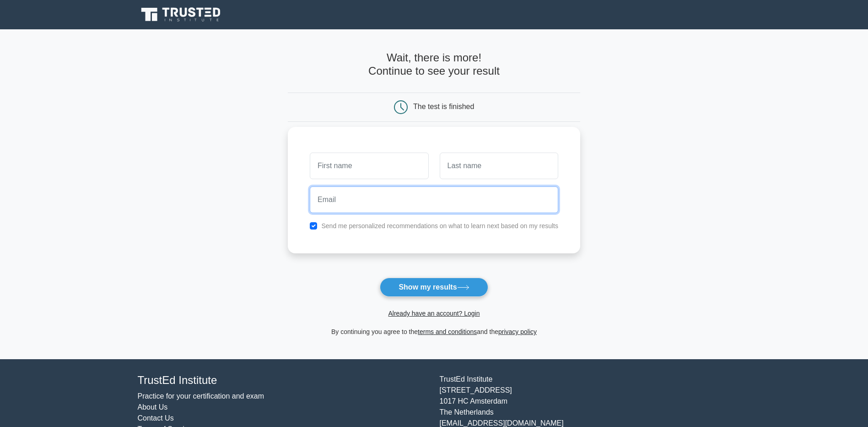
click at [351, 193] on input "email" at bounding box center [434, 199] width 249 height 27
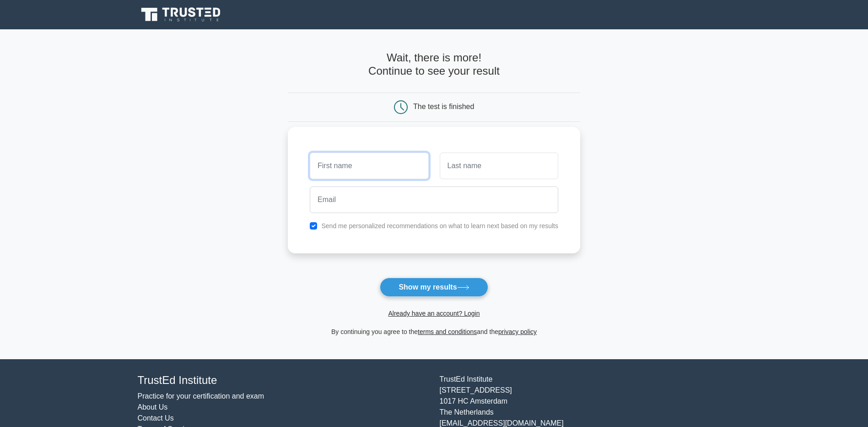
click at [358, 172] on input "text" at bounding box center [369, 165] width 119 height 27
click at [315, 227] on input "checkbox" at bounding box center [313, 225] width 7 height 7
checkbox input "false"
click at [352, 168] on input "text" at bounding box center [369, 165] width 119 height 27
type input "."
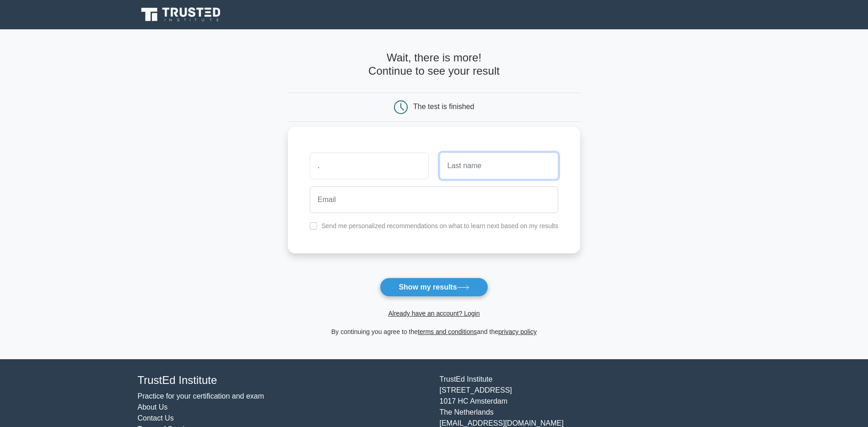
click at [446, 166] on input "text" at bounding box center [499, 165] width 119 height 27
type input "."
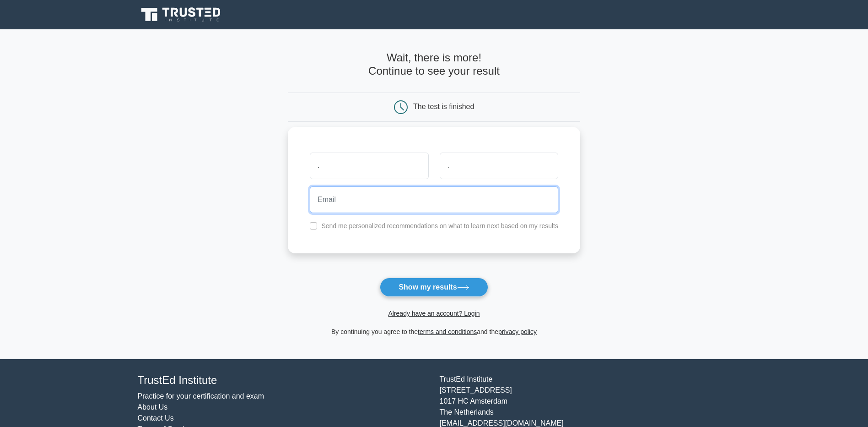
click at [407, 193] on input "email" at bounding box center [434, 199] width 249 height 27
click at [352, 200] on input "ottawas2k14@gmail.com" at bounding box center [434, 199] width 249 height 27
click at [363, 199] on input "ottawas2k14@gmail.com" at bounding box center [434, 199] width 249 height 27
click at [359, 197] on input "ottawas2k14@gmail.com" at bounding box center [434, 199] width 249 height 27
type input "ottawas@gmail.com"
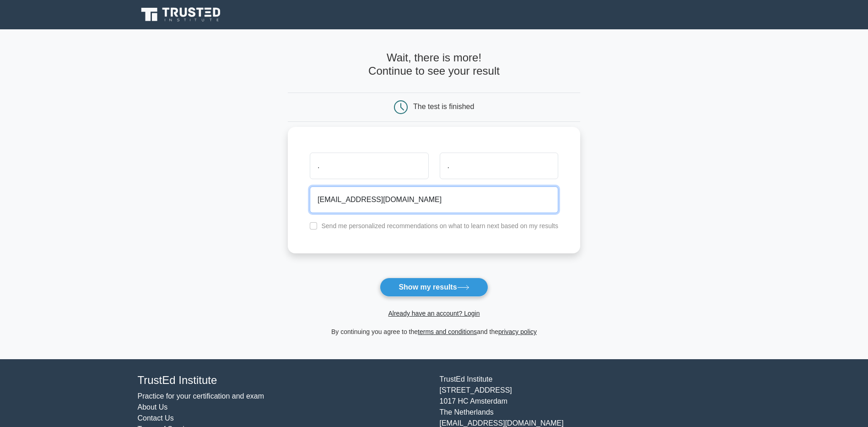
click at [380, 277] on button "Show my results" at bounding box center [434, 286] width 108 height 19
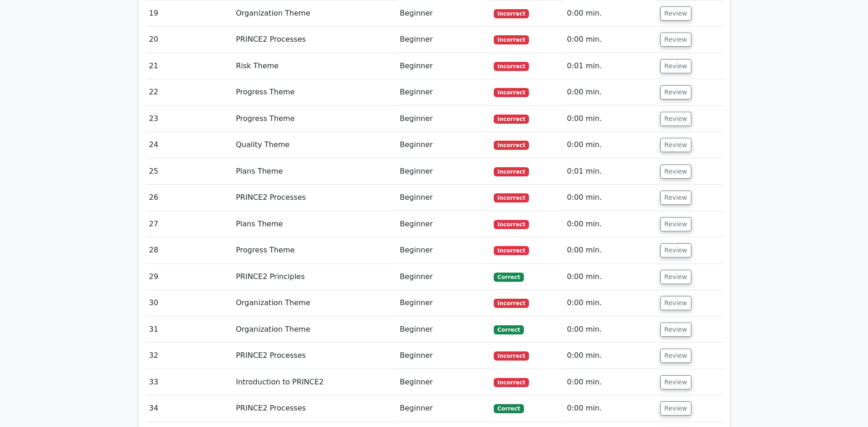
scroll to position [1592, 0]
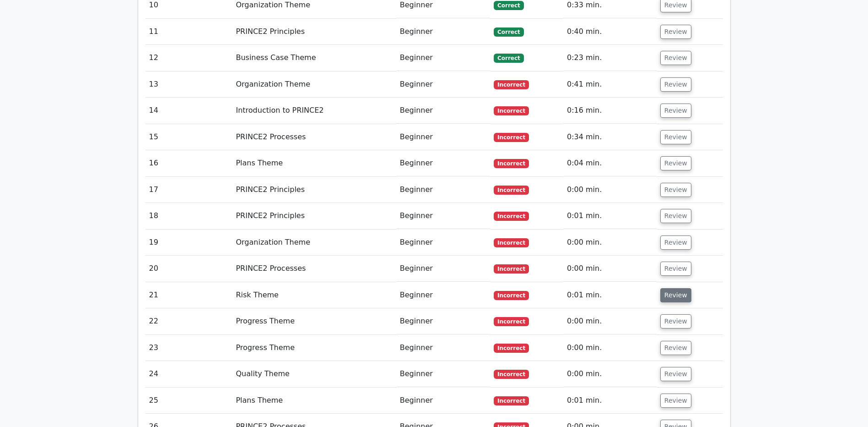
click at [673, 288] on button "Review" at bounding box center [676, 295] width 31 height 14
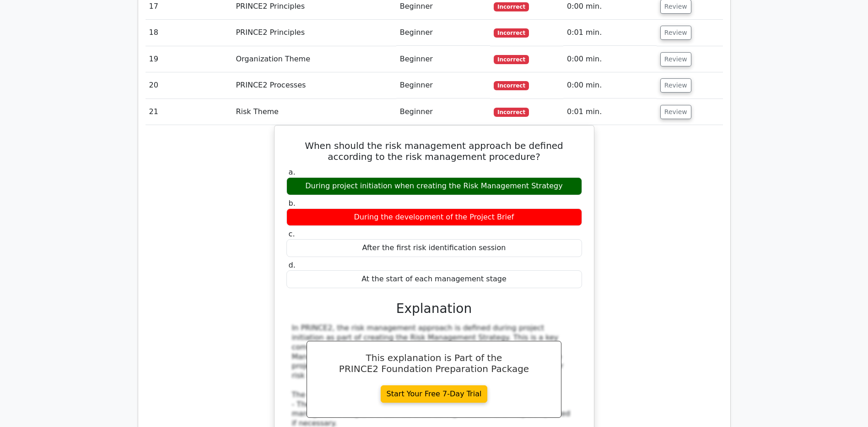
scroll to position [1821, 0]
